Goal: Understand process/instructions

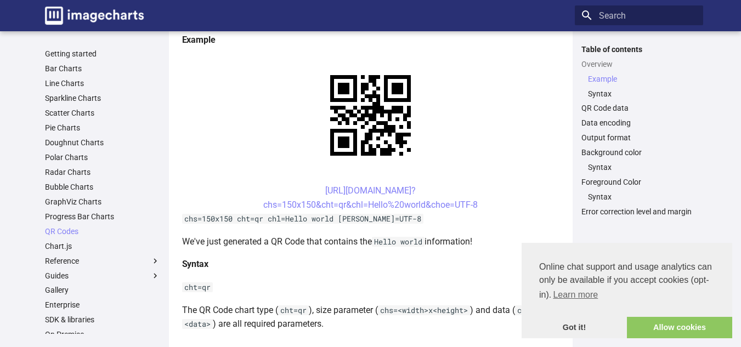
scroll to position [282, 0]
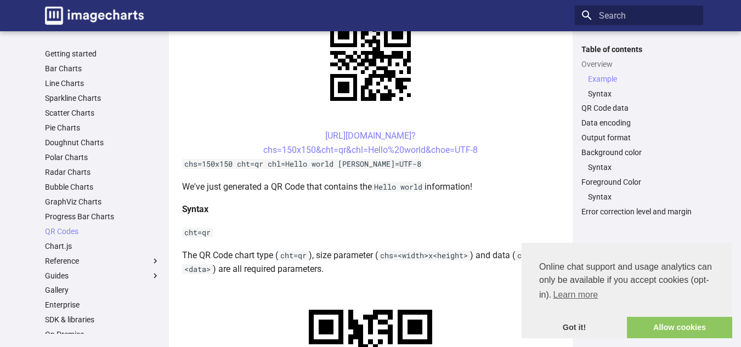
click at [395, 252] on code "chs=<width>x<height>" at bounding box center [424, 256] width 92 height 10
drag, startPoint x: 386, startPoint y: 254, endPoint x: 462, endPoint y: 253, distance: 76.2
click at [462, 253] on code "chs=<width>x<height>" at bounding box center [424, 256] width 92 height 10
click at [468, 257] on code "chs=<width>x<height>" at bounding box center [424, 256] width 92 height 10
click at [463, 253] on code "chs=<width>x<height>" at bounding box center [424, 256] width 92 height 10
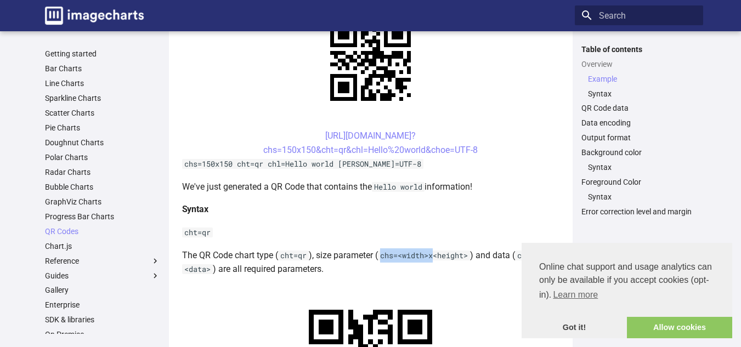
click at [462, 253] on code "chs=<width>x<height>" at bounding box center [424, 256] width 92 height 10
click at [462, 255] on code "chs=<width>x<height>" at bounding box center [424, 256] width 92 height 10
drag, startPoint x: 466, startPoint y: 255, endPoint x: 385, endPoint y: 258, distance: 80.7
click at [385, 258] on code "chs=<width>x<height>" at bounding box center [424, 256] width 92 height 10
copy code "chs=<width>x<height>"
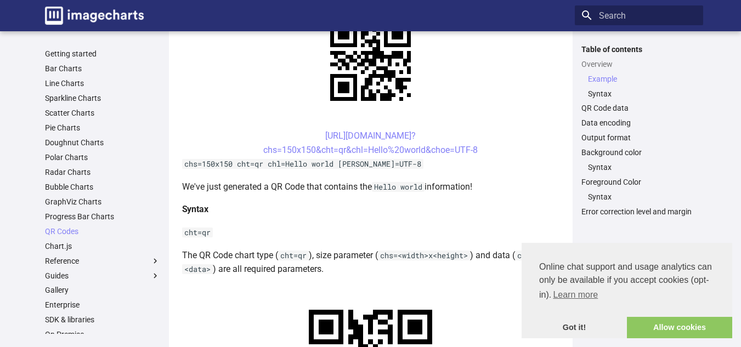
click at [504, 254] on p "The QR Code chart type ( cht=qr ), size parameter ( chs=<width>x<height> ) and …" at bounding box center [370, 262] width 377 height 28
click at [651, 326] on link "Allow cookies" at bounding box center [679, 328] width 105 height 22
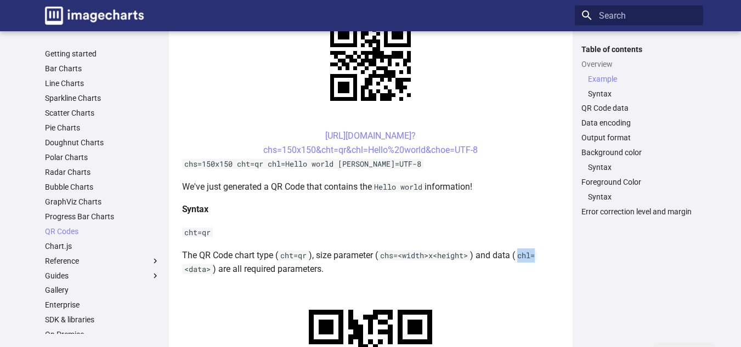
drag, startPoint x: 515, startPoint y: 255, endPoint x: 533, endPoint y: 259, distance: 18.9
click at [533, 259] on code "chl=<data>" at bounding box center [359, 263] width 355 height 24
copy code "chl="
click at [351, 136] on link "[URL][DOMAIN_NAME]? chs=150x150&cht=qr&chl=Hello%20world&choe=UTF-8" at bounding box center [370, 142] width 214 height 25
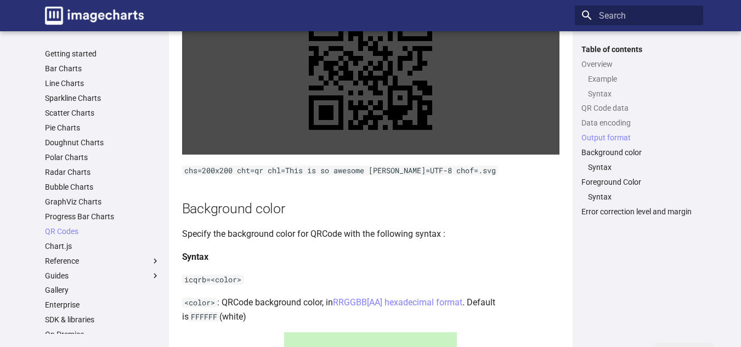
scroll to position [1206, 0]
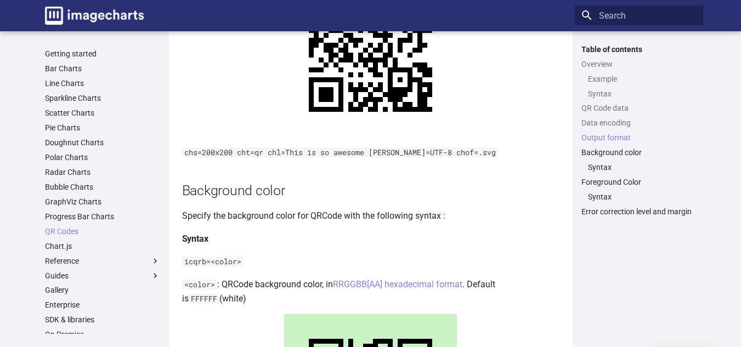
click at [577, 106] on li "QR Code data" at bounding box center [639, 108] width 128 height 10
click at [598, 109] on link "QR Code data" at bounding box center [638, 108] width 115 height 10
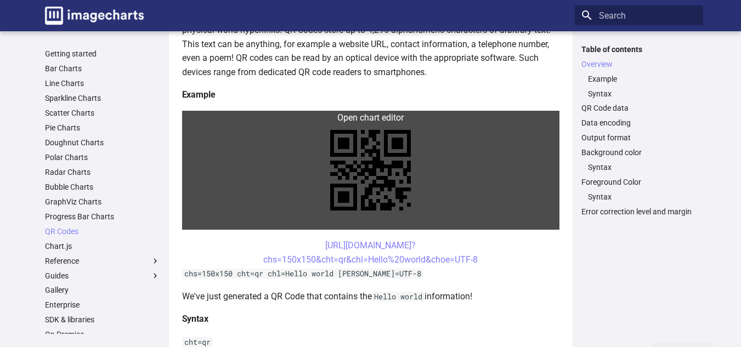
scroll to position [227, 0]
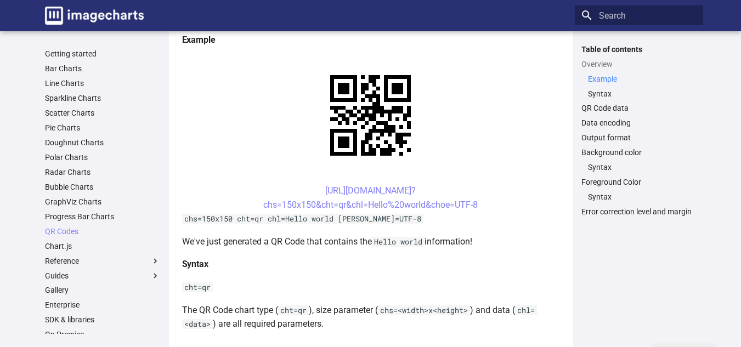
click at [610, 77] on link "Example" at bounding box center [642, 79] width 109 height 10
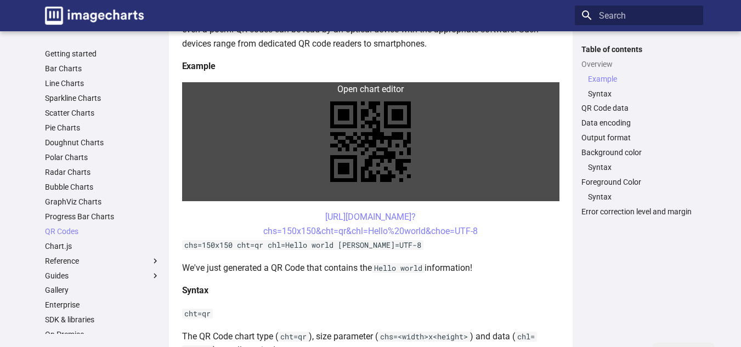
scroll to position [219, 0]
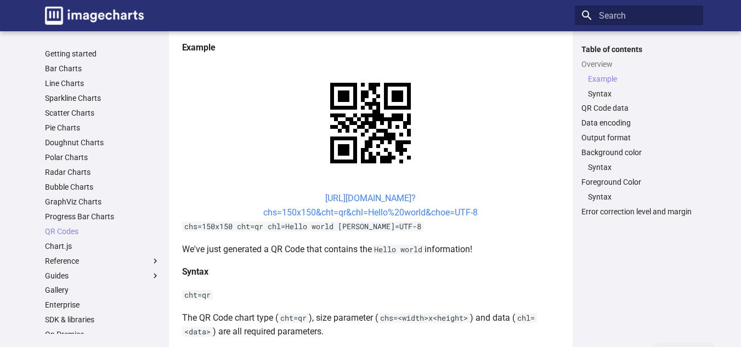
click at [382, 213] on link "[URL][DOMAIN_NAME]? chs=150x150&cht=qr&chl=Hello%20world&choe=UTF-8" at bounding box center [370, 205] width 214 height 25
